Goal: Task Accomplishment & Management: Complete application form

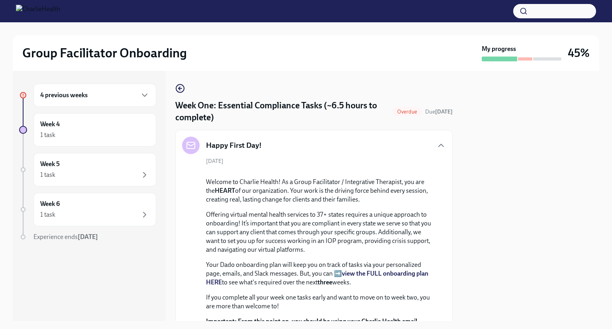
click at [95, 92] on div "4 previous weeks" at bounding box center [94, 95] width 109 height 10
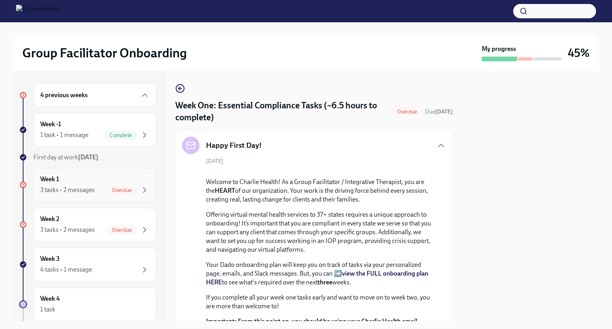
click at [73, 187] on div "3 tasks • 2 messages" at bounding box center [67, 190] width 55 height 9
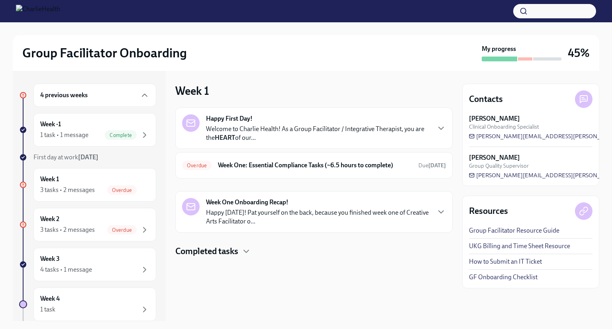
click at [253, 126] on p "Welcome to Charlie Health! As a Group Facilitator / Integrative Therapist, you …" at bounding box center [318, 134] width 224 height 18
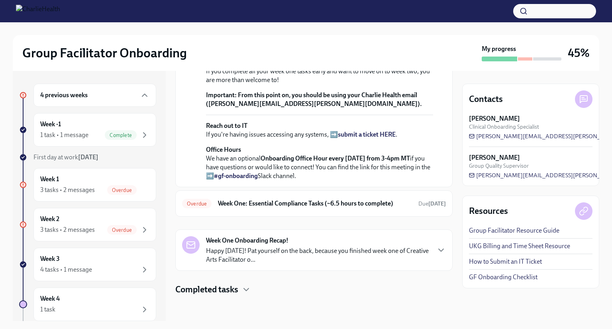
scroll to position [297, 0]
click at [238, 207] on h6 "Week One: Essential Compliance Tasks (~6.5 hours to complete)" at bounding box center [315, 203] width 194 height 9
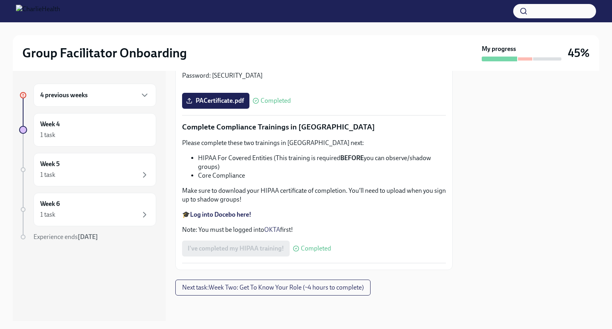
scroll to position [1856, 0]
click at [231, 285] on span "Next task : Week Two: Get To Know Your Role (~4 hours to complete)" at bounding box center [273, 288] width 182 height 8
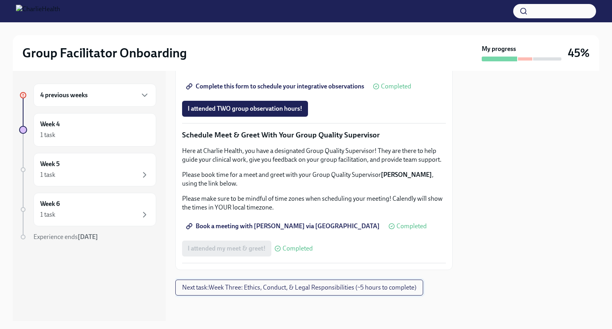
scroll to position [669, 0]
click at [248, 113] on span "I attended TWO group observation hours!" at bounding box center [245, 109] width 115 height 8
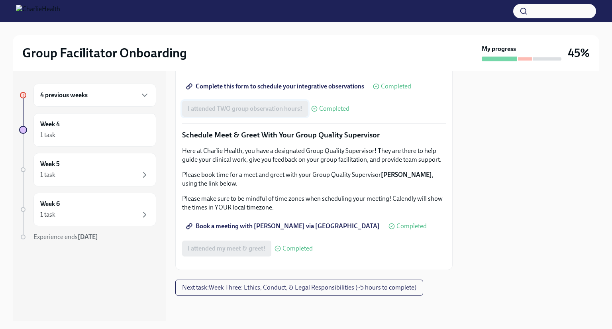
scroll to position [759, 0]
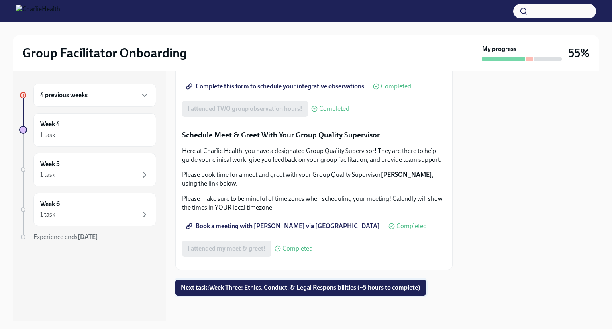
click at [261, 287] on span "Next task : Week Three: Ethics, Conduct, & Legal Responsibilities (~5 hours to …" at bounding box center [301, 288] width 240 height 8
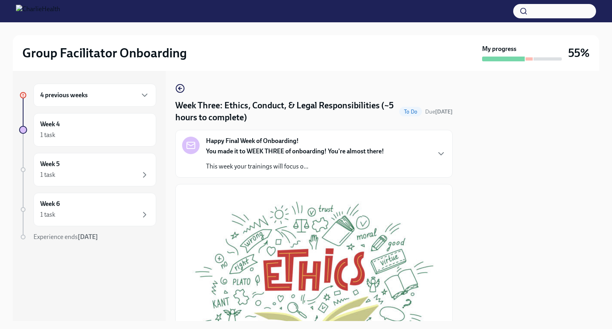
click at [268, 166] on p "This week your trainings will focus o..." at bounding box center [295, 166] width 178 height 9
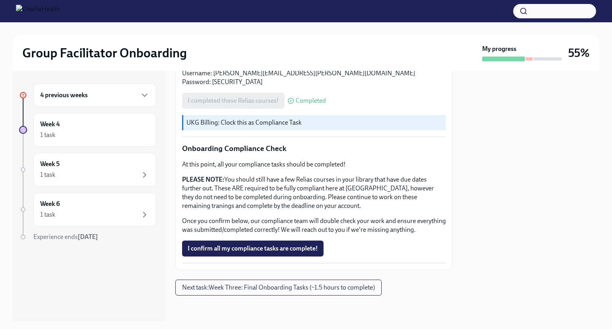
scroll to position [744, 0]
